Goal: Task Accomplishment & Management: Manage account settings

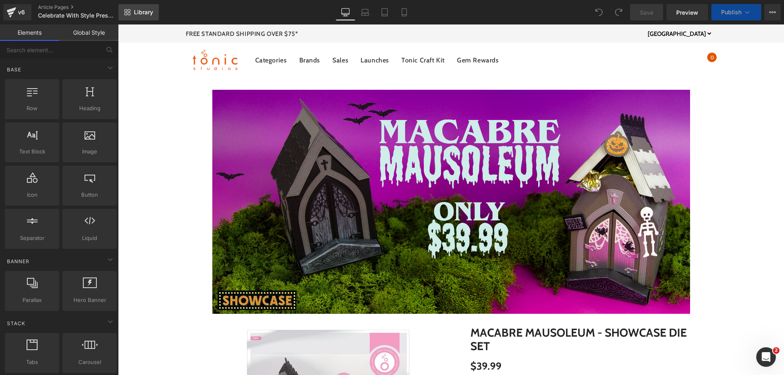
click at [140, 15] on span "Library" at bounding box center [143, 12] width 19 height 7
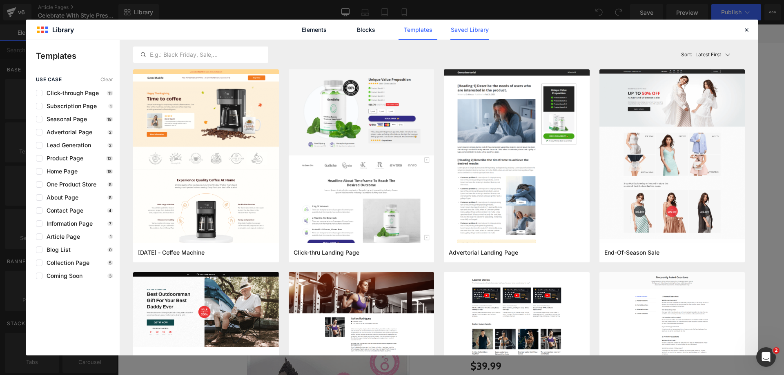
click at [473, 33] on link "Saved Library" at bounding box center [469, 30] width 39 height 20
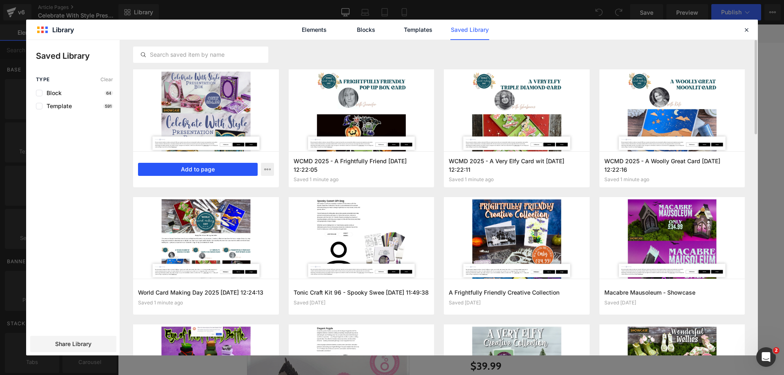
click at [228, 168] on button "Add to page" at bounding box center [198, 169] width 120 height 13
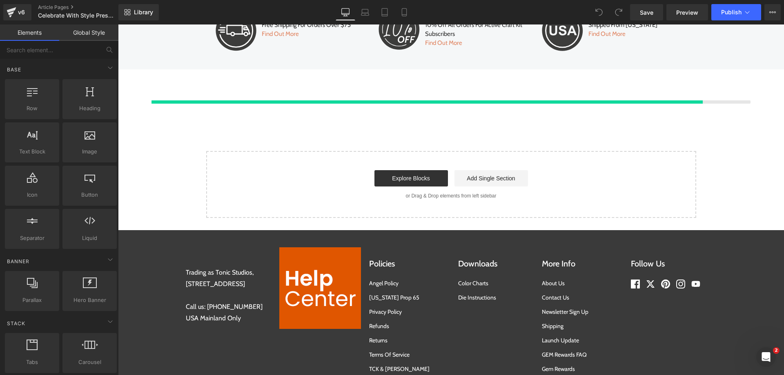
scroll to position [2503, 0]
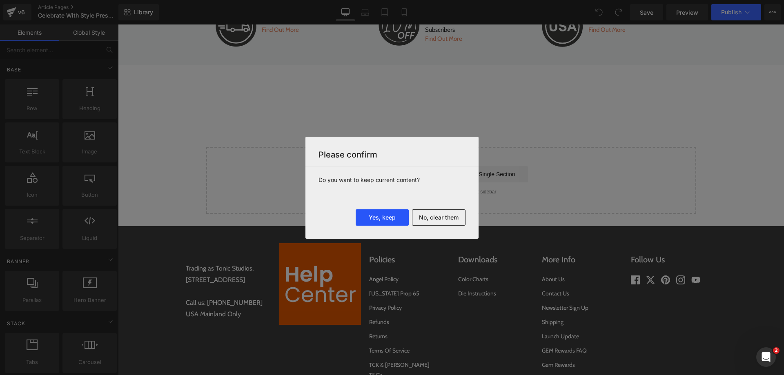
click at [388, 215] on button "Yes, keep" at bounding box center [381, 217] width 53 height 16
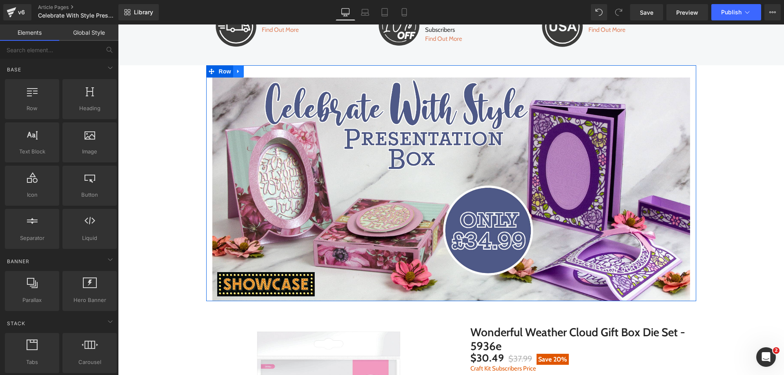
click at [233, 72] on link at bounding box center [238, 71] width 11 height 12
click at [257, 71] on icon at bounding box center [260, 72] width 6 height 6
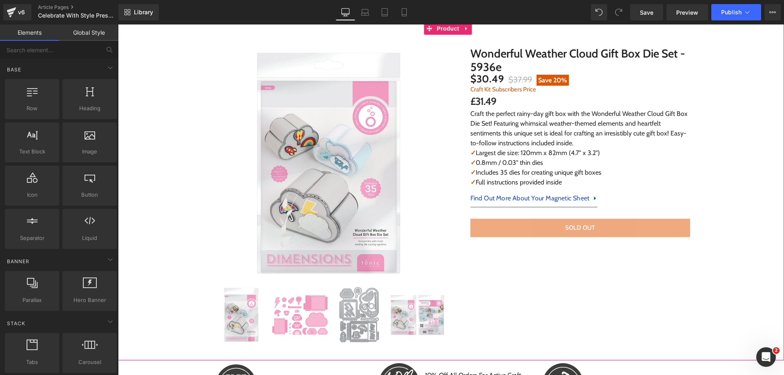
scroll to position [2451, 0]
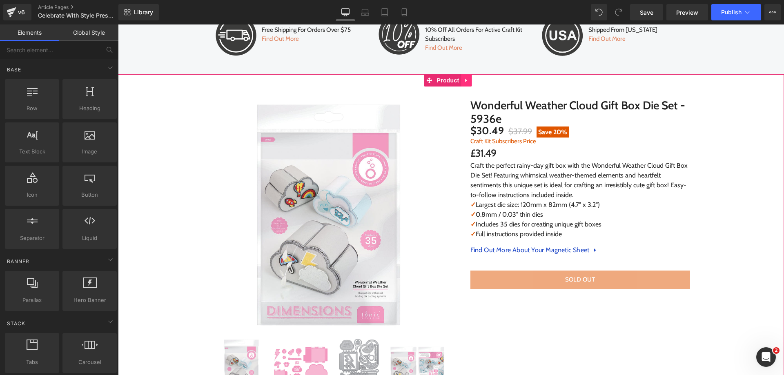
click at [466, 77] on icon at bounding box center [467, 80] width 6 height 6
click at [469, 78] on icon at bounding box center [472, 81] width 6 height 6
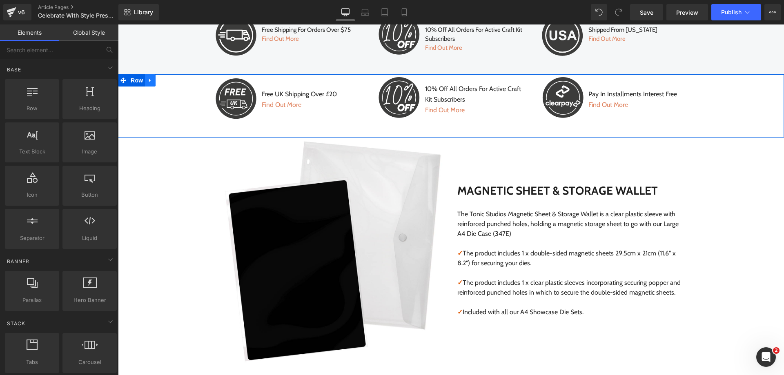
click at [147, 77] on icon at bounding box center [150, 80] width 6 height 6
click at [169, 78] on icon at bounding box center [172, 81] width 6 height 6
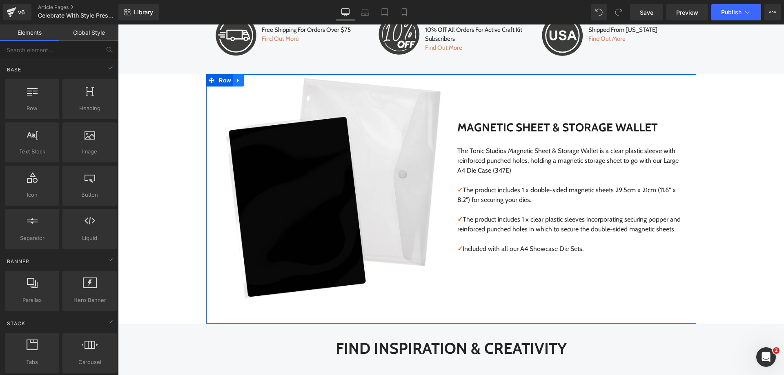
click at [237, 78] on icon at bounding box center [238, 80] width 2 height 4
click at [257, 78] on icon at bounding box center [260, 81] width 6 height 6
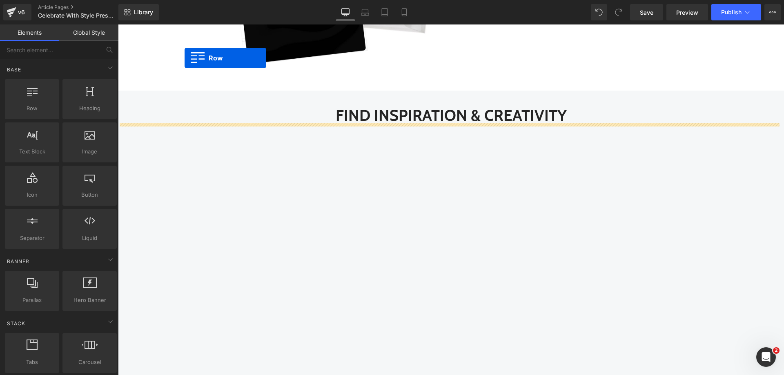
scroll to position [786, 0]
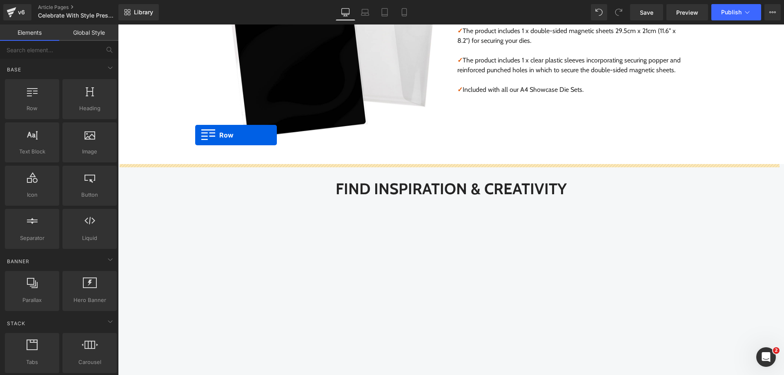
drag, startPoint x: 124, startPoint y: 73, endPoint x: 195, endPoint y: 135, distance: 94.6
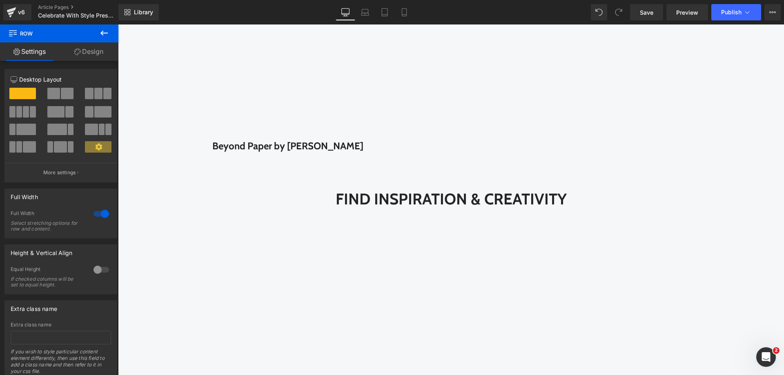
scroll to position [1309, 0]
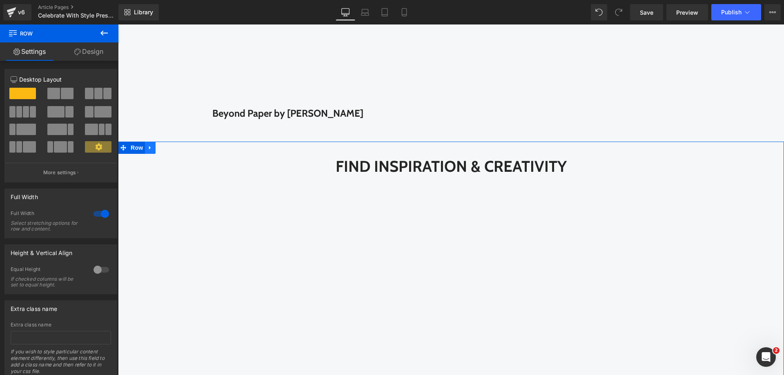
click at [145, 149] on link at bounding box center [150, 148] width 11 height 12
click at [169, 149] on icon at bounding box center [172, 147] width 6 height 6
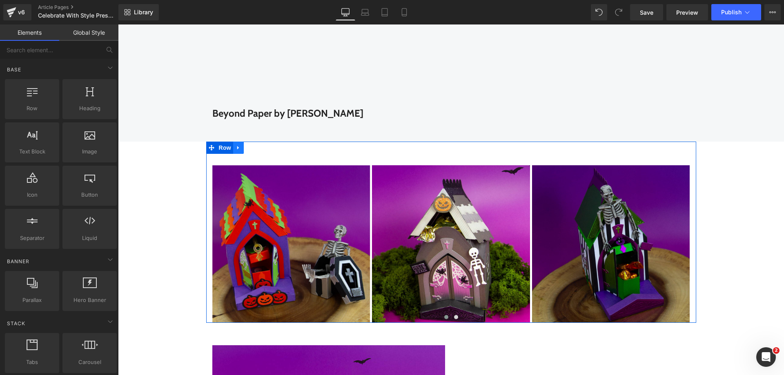
click at [237, 149] on icon at bounding box center [238, 147] width 6 height 6
click at [257, 147] on icon at bounding box center [260, 148] width 6 height 6
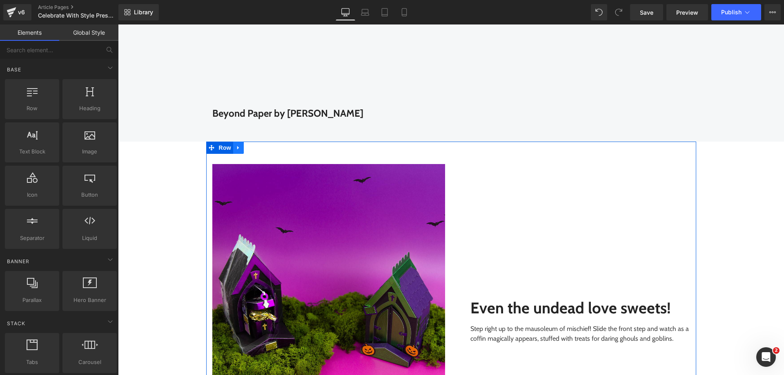
click at [235, 146] on icon at bounding box center [238, 147] width 6 height 6
click at [257, 149] on icon at bounding box center [260, 148] width 6 height 6
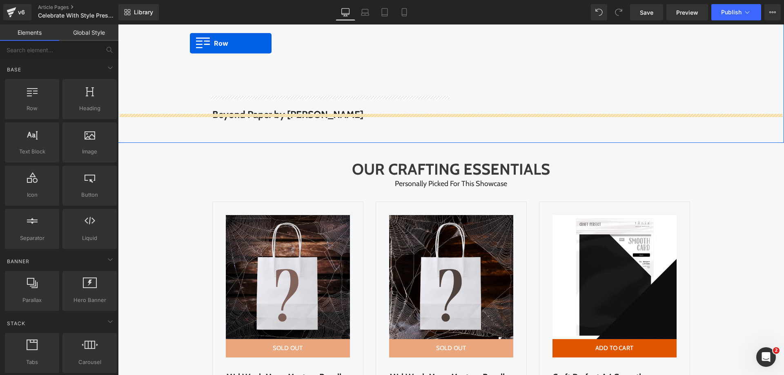
scroll to position [1299, 0]
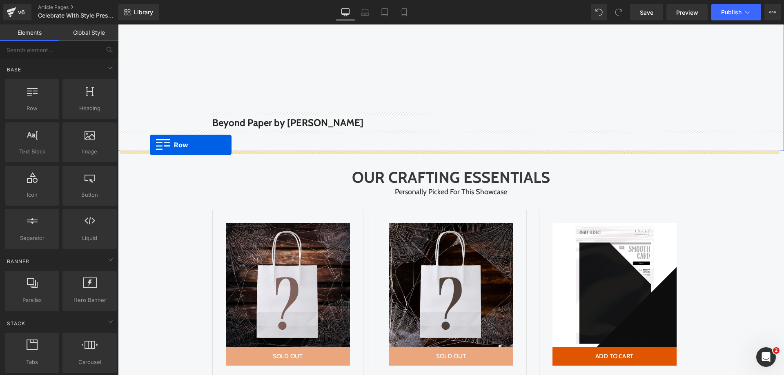
drag, startPoint x: 210, startPoint y: 63, endPoint x: 150, endPoint y: 145, distance: 101.6
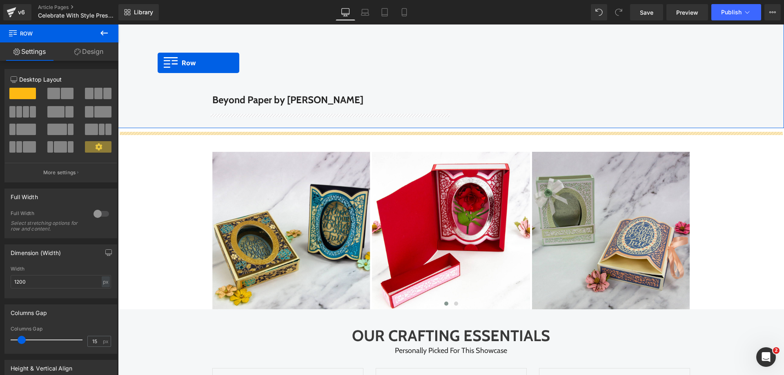
scroll to position [1298, 0]
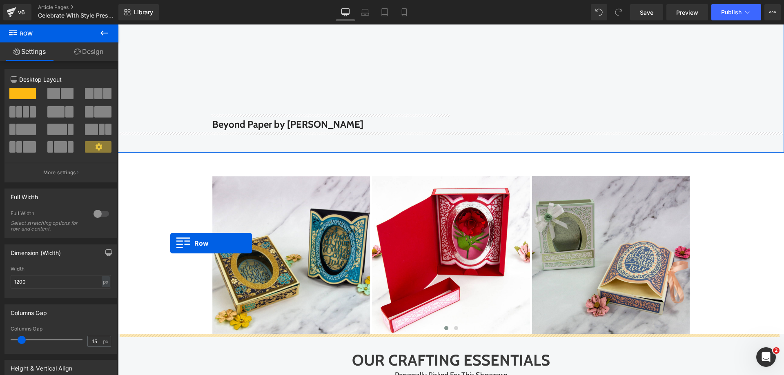
drag, startPoint x: 211, startPoint y: 271, endPoint x: 170, endPoint y: 243, distance: 49.1
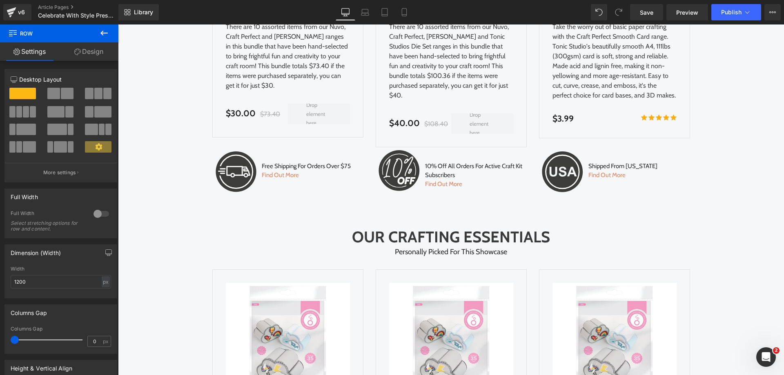
scroll to position [2327, 0]
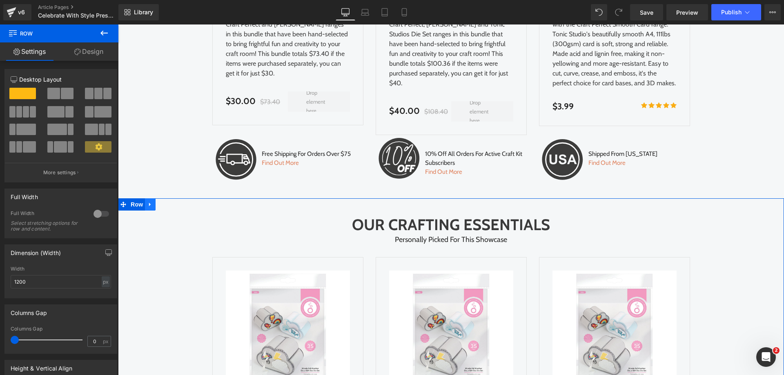
click at [147, 202] on icon at bounding box center [150, 205] width 6 height 6
click at [169, 202] on icon at bounding box center [172, 205] width 6 height 6
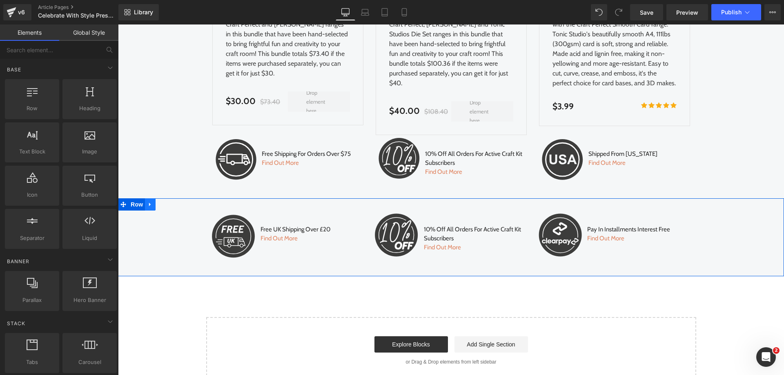
click at [147, 202] on icon at bounding box center [150, 205] width 6 height 6
click at [169, 202] on icon at bounding box center [172, 205] width 6 height 6
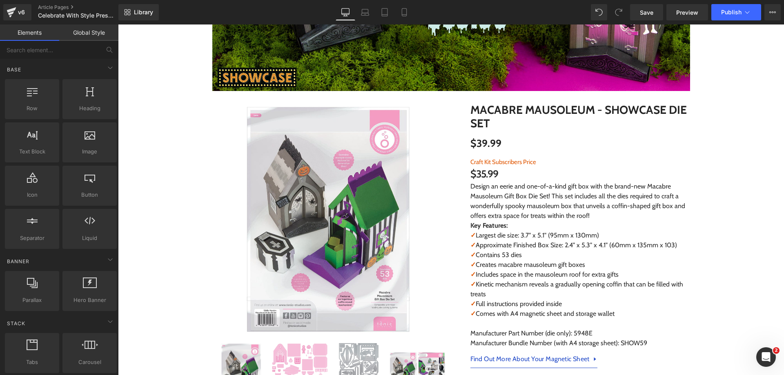
scroll to position [205, 0]
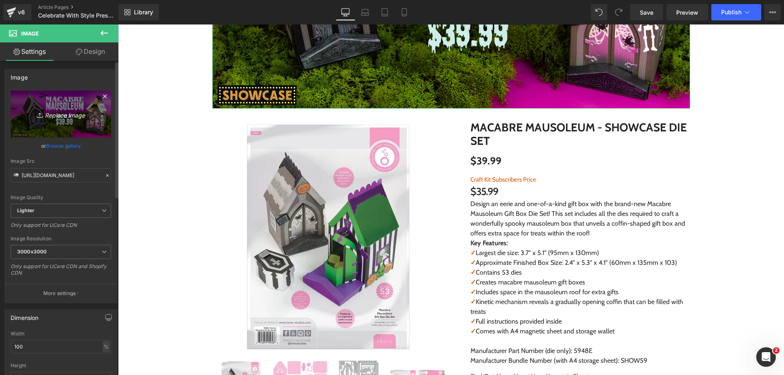
click at [62, 103] on link "Replace Image" at bounding box center [61, 114] width 100 height 47
type input "C:\fakepath\US Celebrate With Style Banner_Top.jpg"
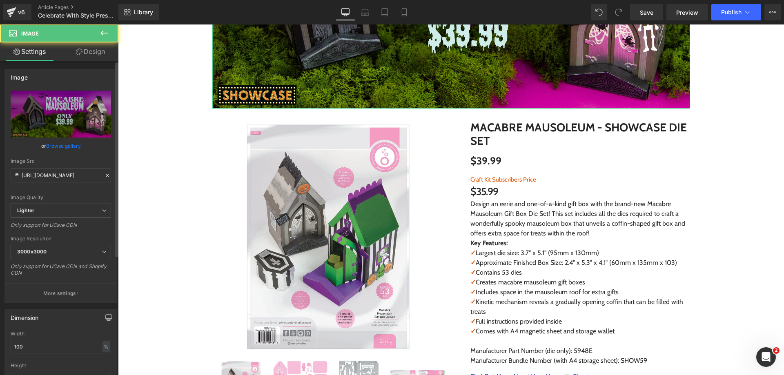
click at [62, 151] on link "Browse gallery" at bounding box center [63, 146] width 35 height 14
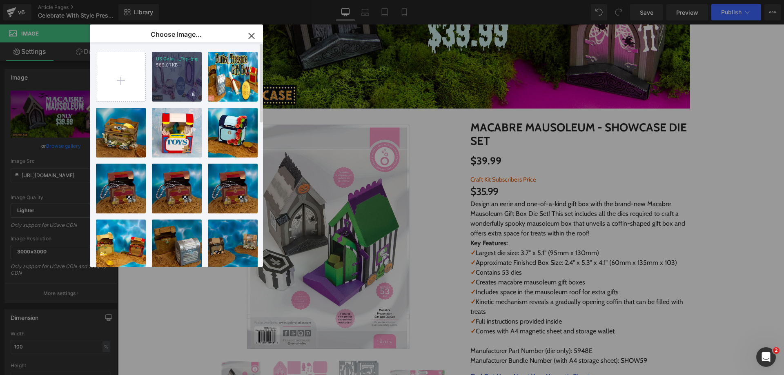
click at [185, 81] on div "US Cele..._Top.jpg 589.01 KB" at bounding box center [177, 77] width 50 height 50
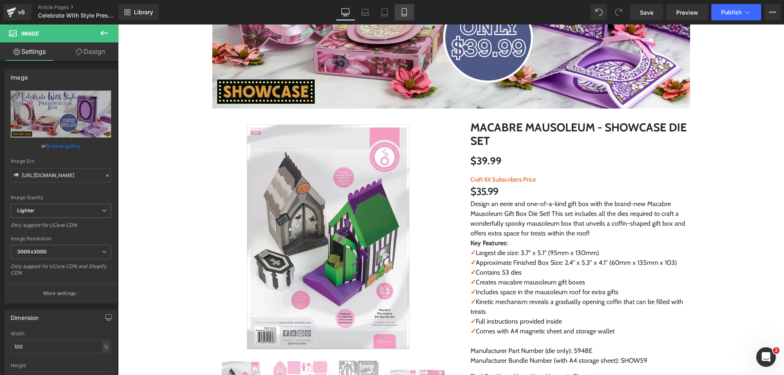
click at [396, 7] on link "Mobile" at bounding box center [404, 12] width 20 height 16
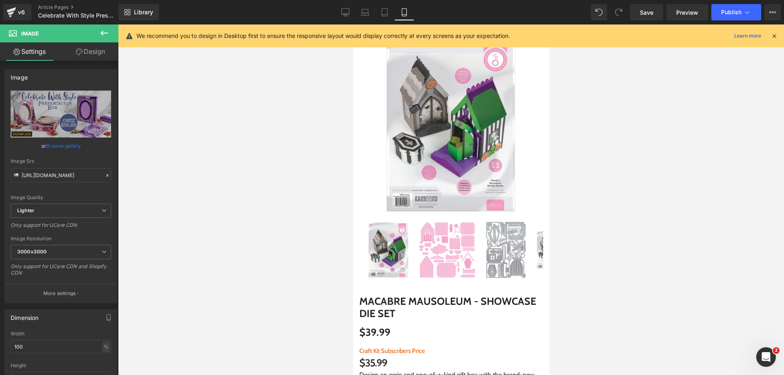
scroll to position [0, 0]
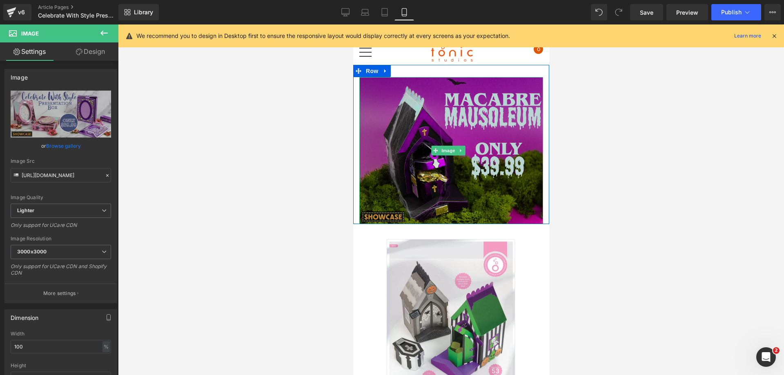
click at [411, 105] on img at bounding box center [451, 150] width 184 height 147
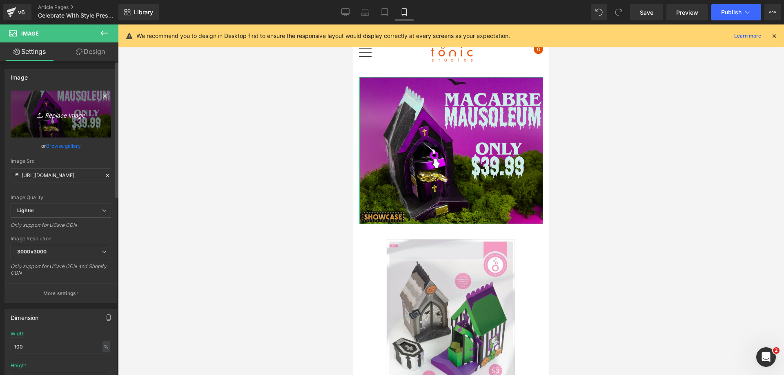
click at [61, 121] on link "Replace Image" at bounding box center [61, 114] width 100 height 47
type input "C:\fakepath\US Celebrate With Style Banner_Mobile Top.jpg"
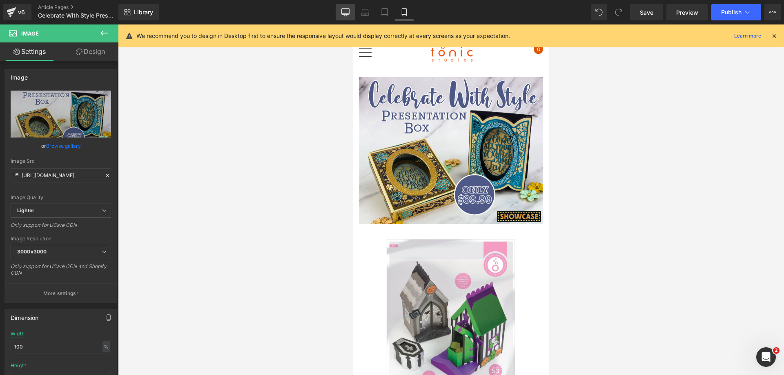
click at [342, 14] on icon at bounding box center [346, 12] width 8 height 6
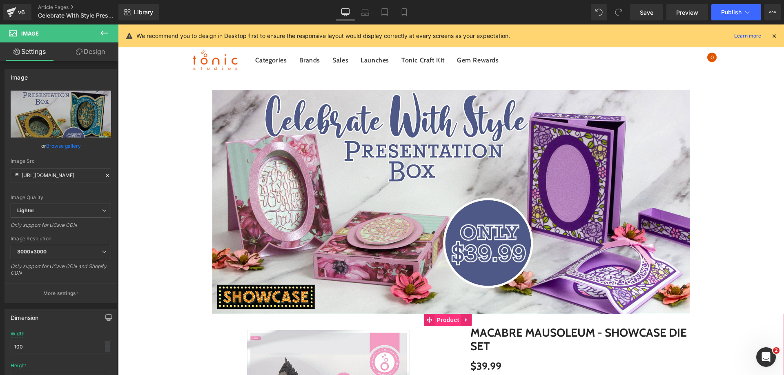
click at [448, 324] on span "Product" at bounding box center [448, 320] width 27 height 12
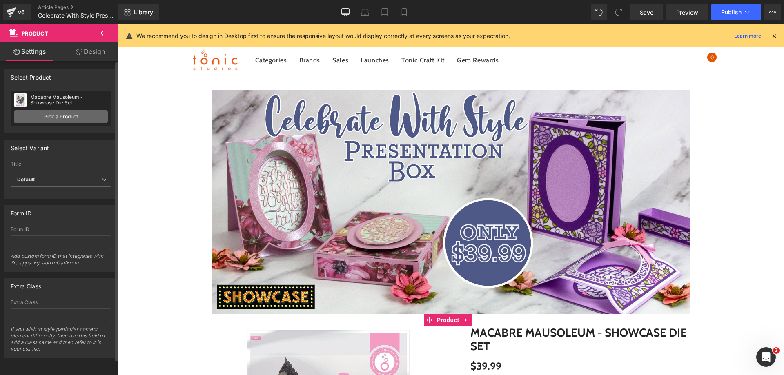
click at [94, 119] on link "Pick a Product" at bounding box center [61, 116] width 94 height 13
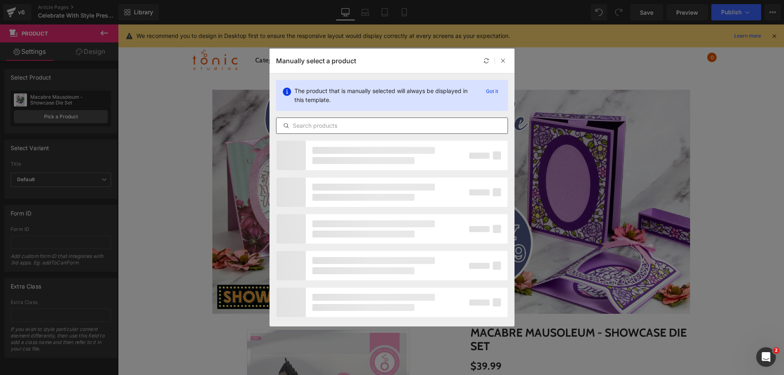
click at [333, 126] on input "text" at bounding box center [391, 126] width 231 height 10
type input "celebrate with style"
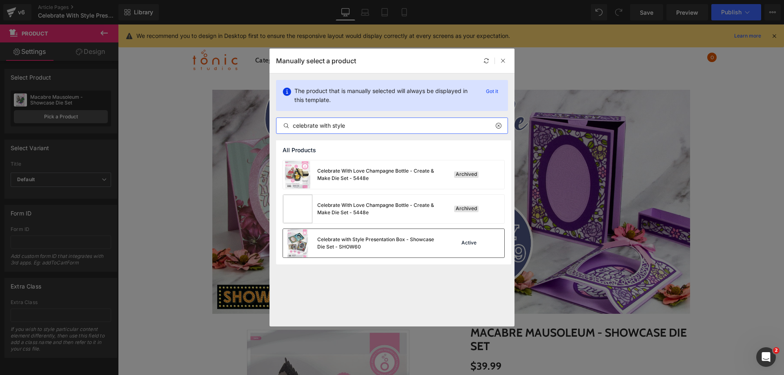
click at [350, 244] on div "Celebrate with Style Presentation Box - Showcase Die Set - SHOW60" at bounding box center [378, 243] width 122 height 15
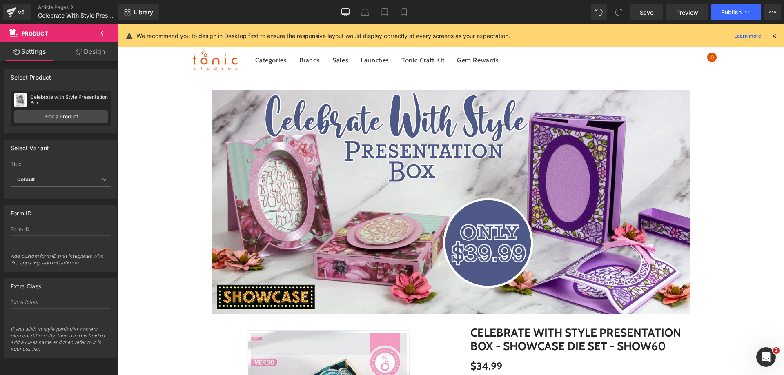
drag, startPoint x: 780, startPoint y: 58, endPoint x: 891, endPoint y: 39, distance: 112.6
click at [770, 40] on div at bounding box center [773, 35] width 7 height 9
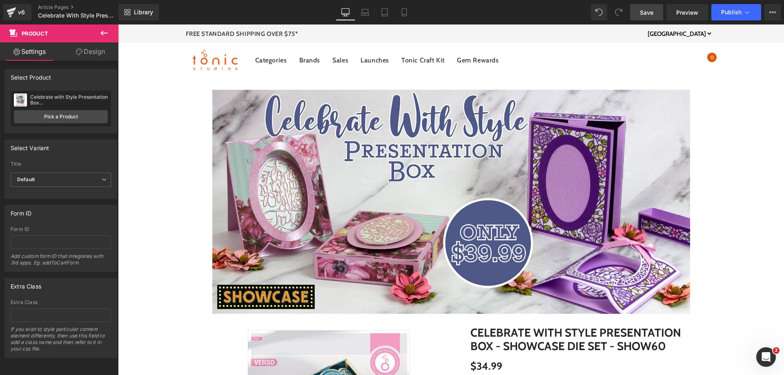
click at [640, 15] on span "Save" at bounding box center [645, 12] width 13 height 9
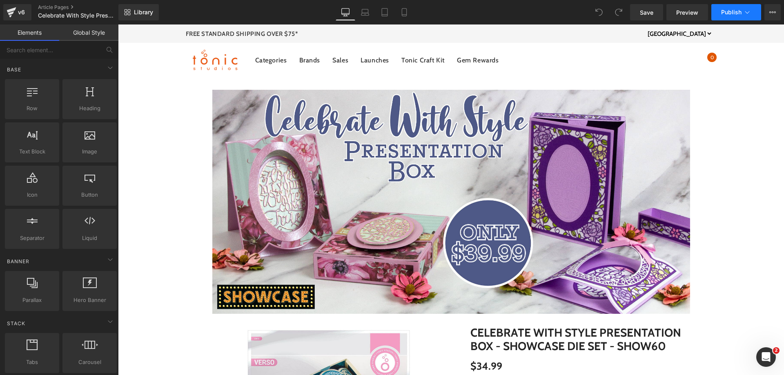
click at [741, 4] on button "Publish" at bounding box center [736, 12] width 50 height 16
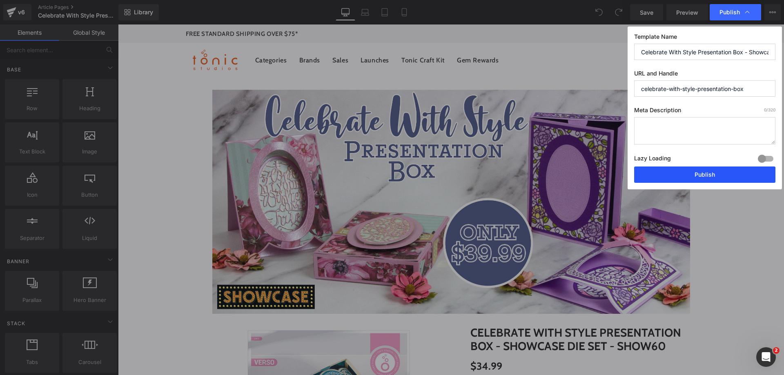
click at [694, 178] on button "Publish" at bounding box center [704, 174] width 141 height 16
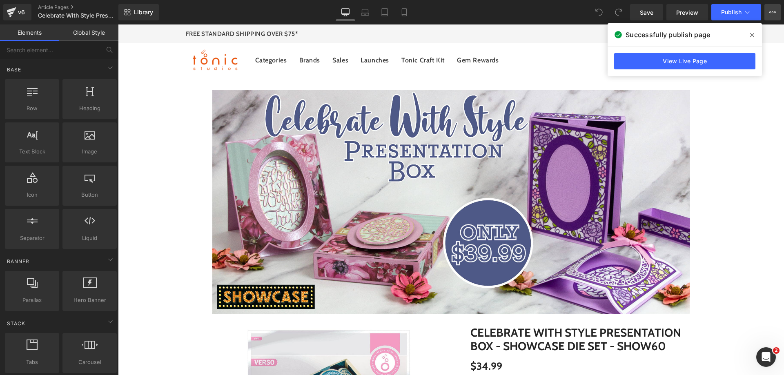
click at [775, 14] on button "View Live Page View with current Template Save Template to Library Schedule Pub…" at bounding box center [772, 12] width 16 height 16
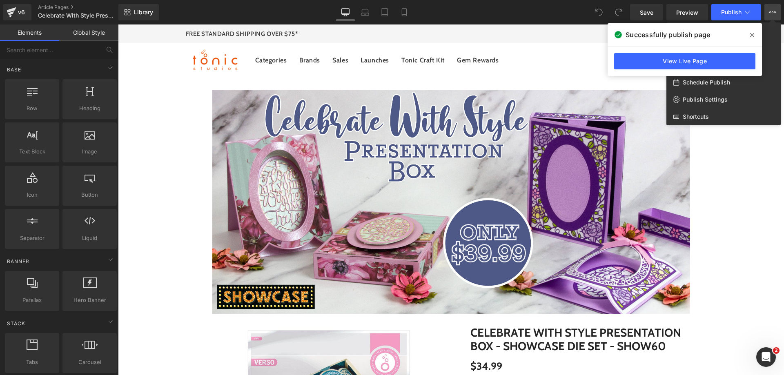
click at [755, 84] on div "Schedule Publish" at bounding box center [723, 82] width 114 height 17
select select
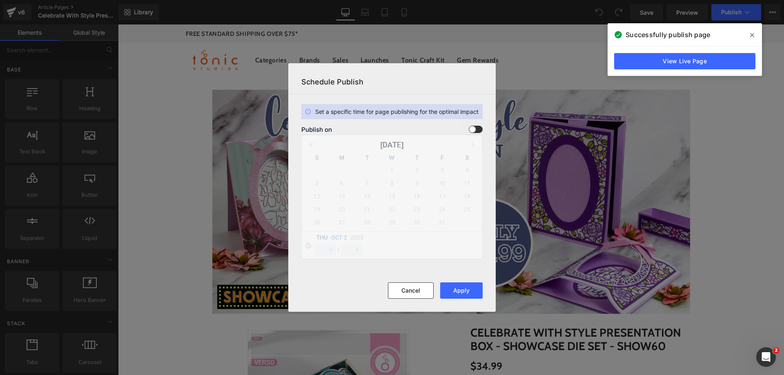
click at [476, 122] on section "Set a specific time for page publishing for the optimal impact Publish on Octob…" at bounding box center [391, 188] width 207 height 188
click at [474, 131] on span at bounding box center [475, 129] width 14 height 7
click at [0, 0] on input "checkbox" at bounding box center [0, 0] width 0 height 0
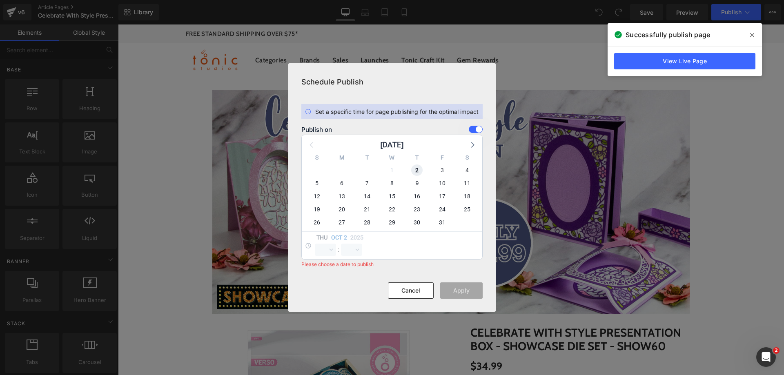
click at [420, 170] on span "2" at bounding box center [416, 169] width 11 height 11
click at [324, 253] on select "00 01 02 03 04 05 06 07 08 09 10 11 12 13 14 15 16 17 18 19 20 21 22 23" at bounding box center [325, 250] width 21 height 12
click at [698, 64] on link "View Live Page" at bounding box center [684, 61] width 141 height 16
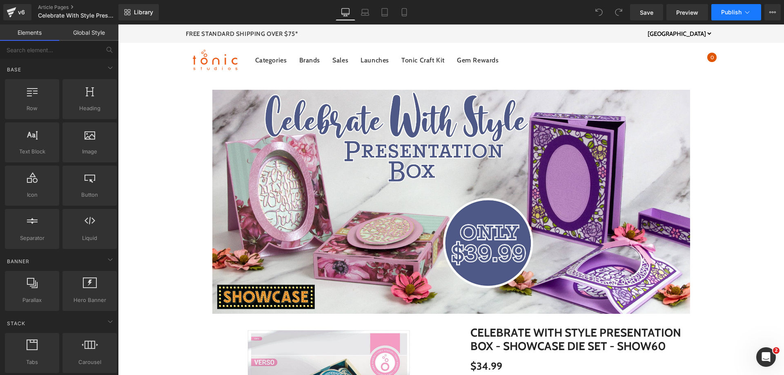
click at [737, 9] on span "Publish" at bounding box center [731, 12] width 20 height 7
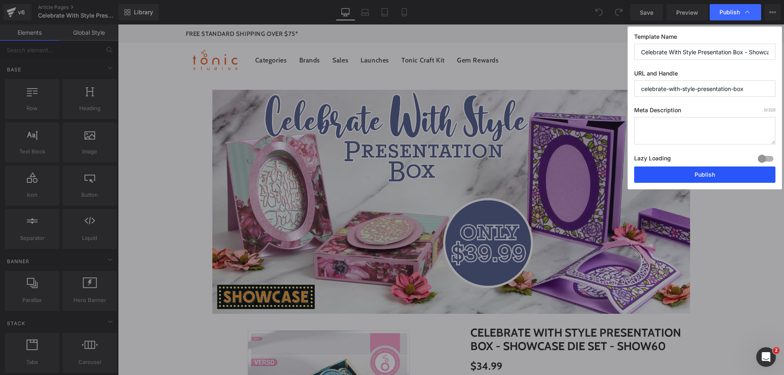
click at [687, 171] on button "Publish" at bounding box center [704, 174] width 141 height 16
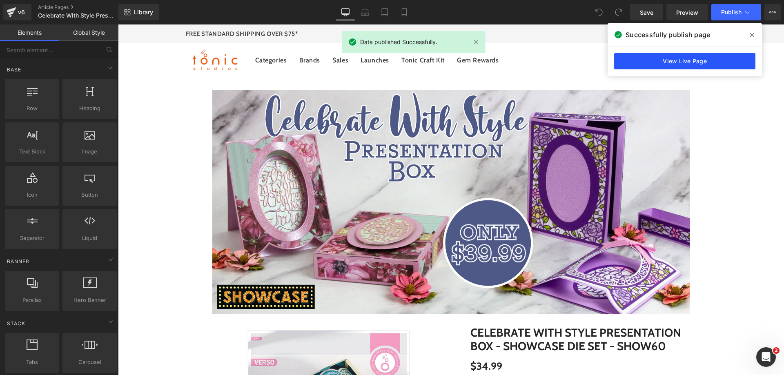
click at [678, 58] on link "View Live Page" at bounding box center [684, 61] width 141 height 16
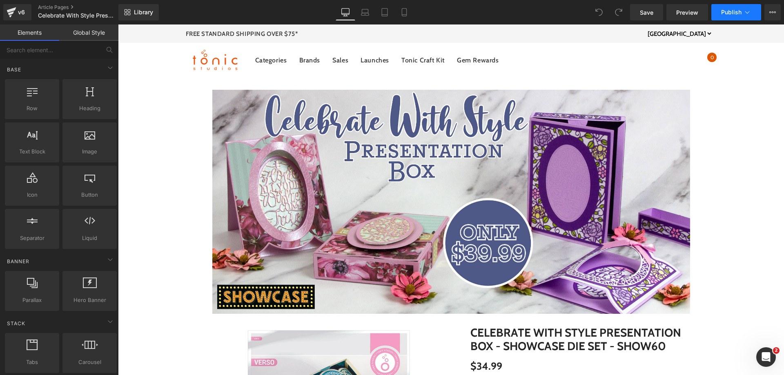
click at [721, 19] on button "Publish" at bounding box center [736, 12] width 50 height 16
click at [764, 13] on button "View Live Page View with current Template Save Template to Library Schedule Pub…" at bounding box center [772, 12] width 16 height 16
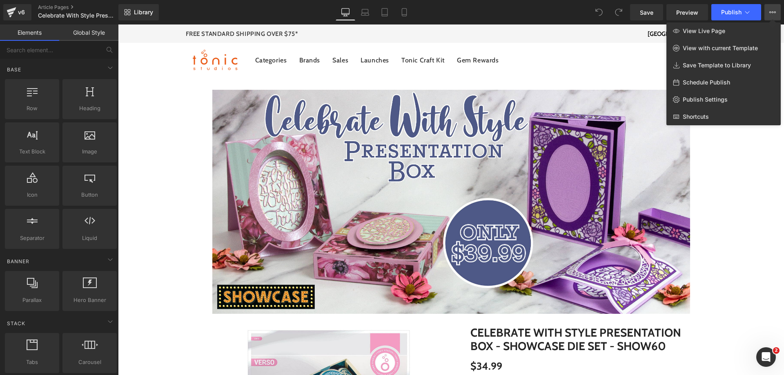
click at [701, 81] on span "Schedule Publish" at bounding box center [705, 82] width 47 height 7
select select
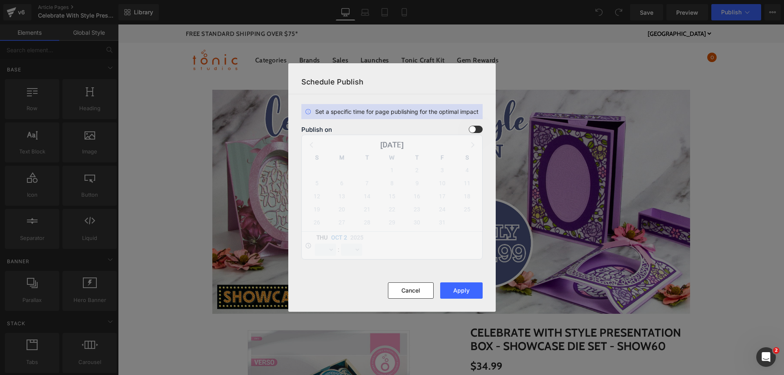
click at [468, 127] on div "Publish on" at bounding box center [391, 129] width 181 height 7
click at [479, 130] on span at bounding box center [475, 129] width 14 height 7
click at [0, 0] on input "checkbox" at bounding box center [0, 0] width 0 height 0
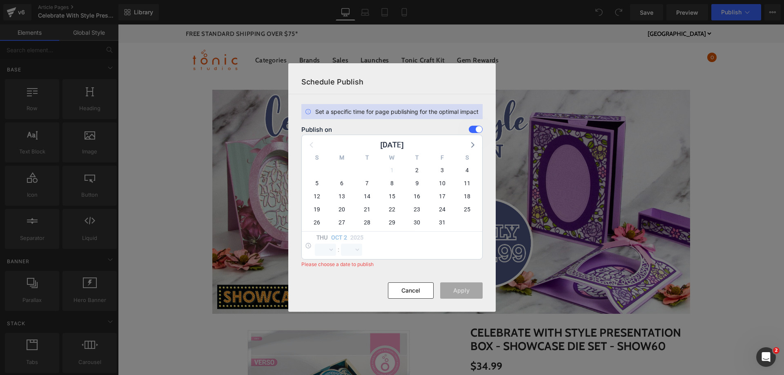
click at [408, 174] on div "2" at bounding box center [416, 170] width 25 height 13
click at [416, 168] on span "2" at bounding box center [416, 169] width 11 height 11
click at [328, 249] on select "00 01 02 03 04 05 06 07 08 09 10 11 12 13 14 15 16 17 18 19 20 21 22 23" at bounding box center [325, 250] width 21 height 12
select select "16"
click at [315, 244] on select "00 01 02 03 04 05 06 07 08 09 10 11 12 13 14 15 16 17 18 19 20 21 22 23" at bounding box center [325, 250] width 21 height 12
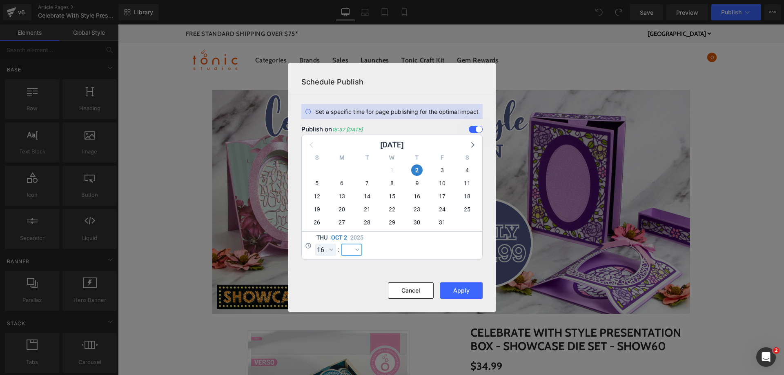
click at [347, 250] on select "00 01 02 03 04 05 06 07 08 09 10 11 12 13 14 15 16 17 18 19 20 21 22 23 24 25 2…" at bounding box center [351, 250] width 21 height 12
select select "0"
click at [341, 244] on select "00 01 02 03 04 05 06 07 08 09 10 11 12 13 14 15 16 17 18 19 20 21 22 23 24 25 2…" at bounding box center [351, 250] width 21 height 12
click at [462, 291] on button "Apply" at bounding box center [461, 290] width 42 height 16
